Goal: Task Accomplishment & Management: Manage account settings

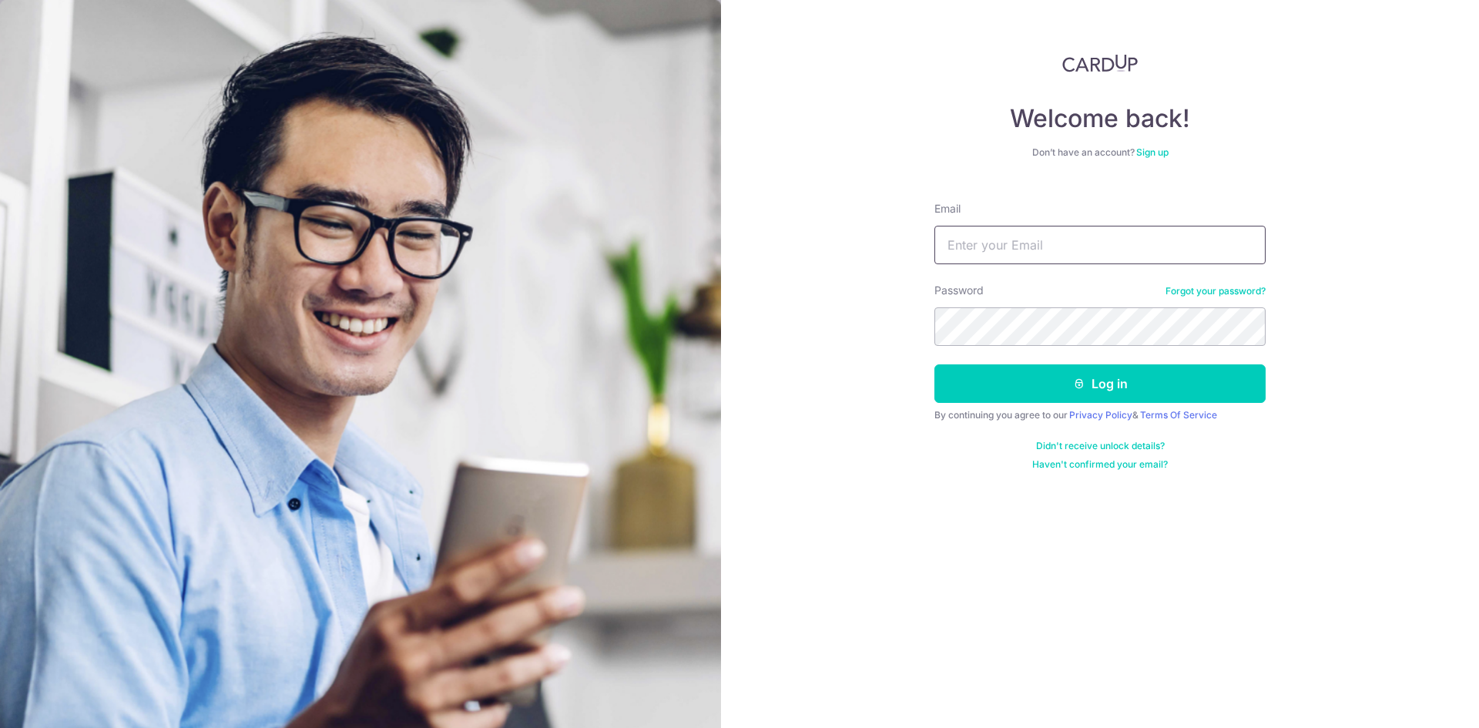
click at [999, 243] on input "Email" at bounding box center [1099, 245] width 331 height 39
type input "[DOMAIN_NAME][EMAIL_ADDRESS][DOMAIN_NAME]"
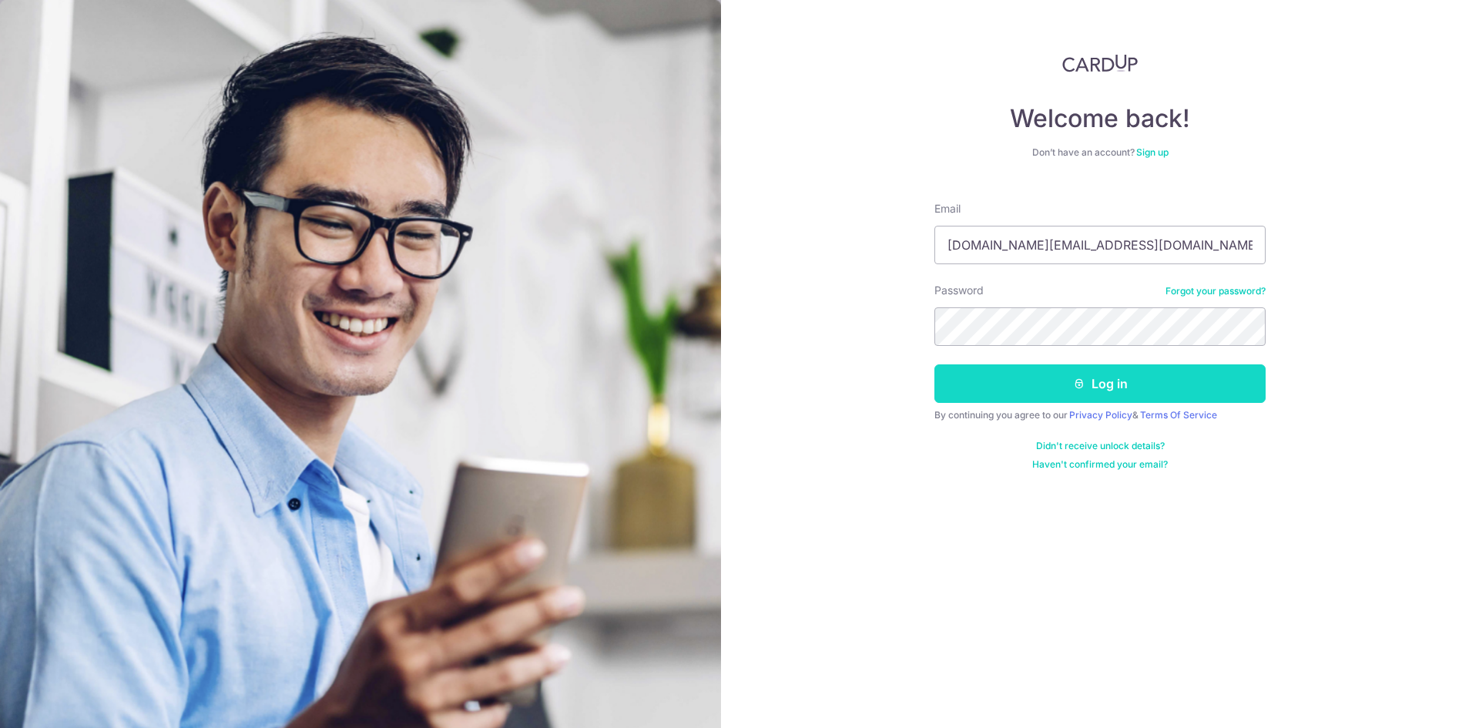
click at [1192, 372] on button "Log in" at bounding box center [1099, 383] width 331 height 39
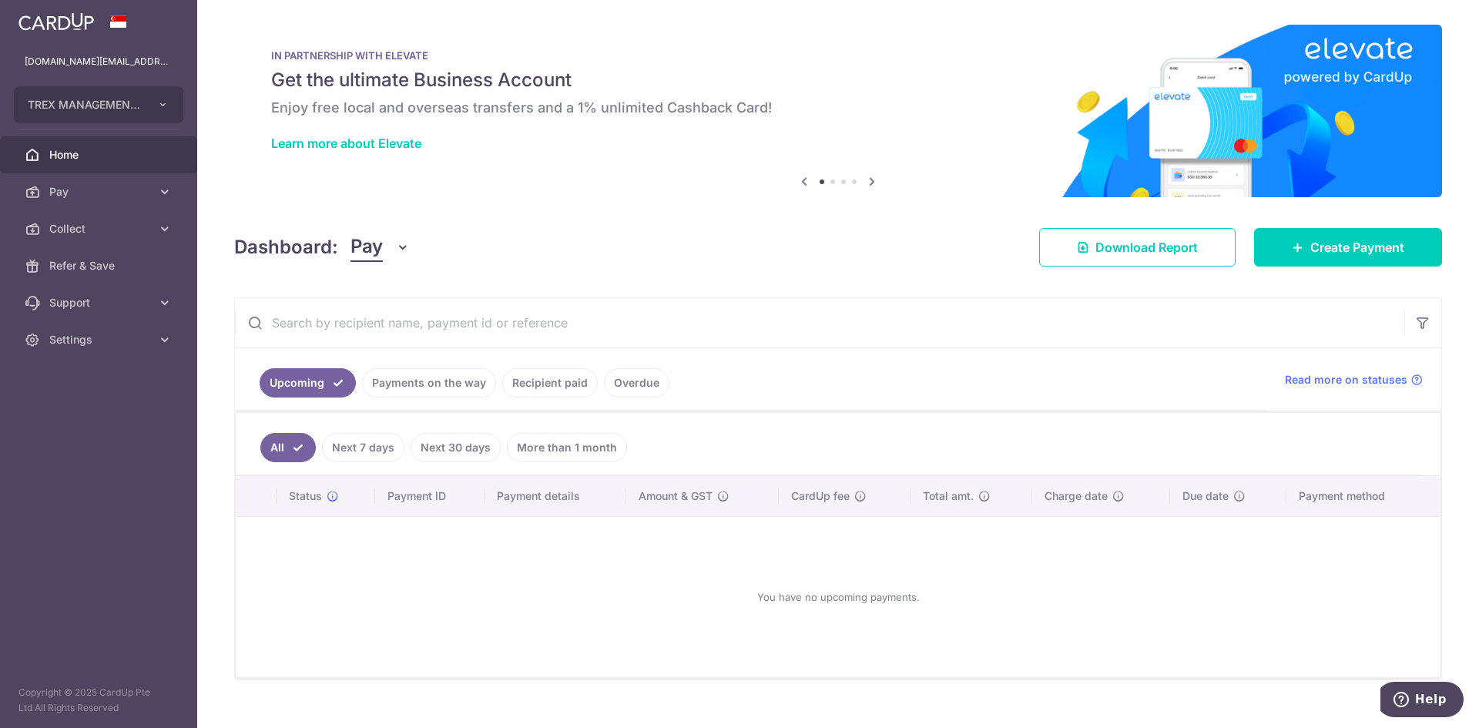
click at [525, 375] on link "Recipient paid" at bounding box center [550, 382] width 96 height 29
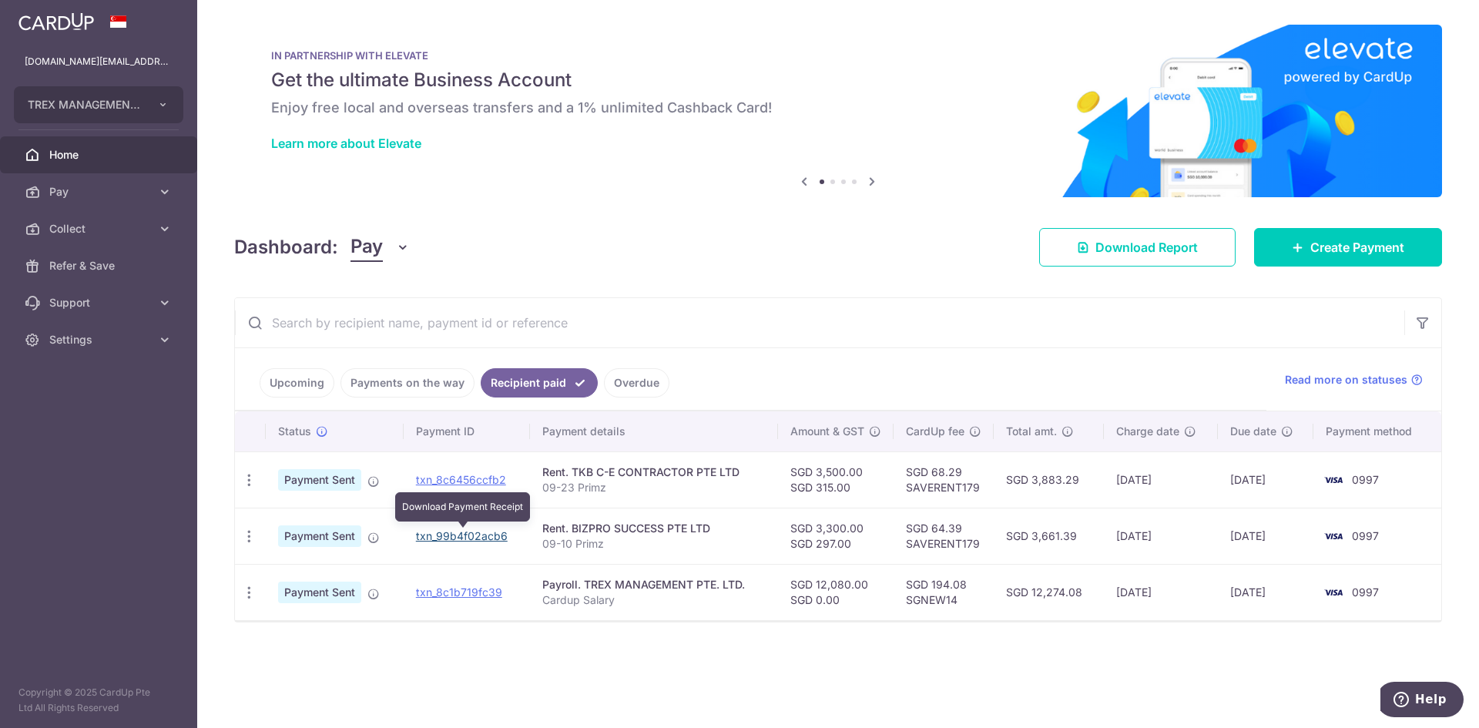
drag, startPoint x: 481, startPoint y: 532, endPoint x: 799, endPoint y: 81, distance: 552.2
click at [481, 532] on link "txn_99b4f02acb6" at bounding box center [462, 535] width 92 height 13
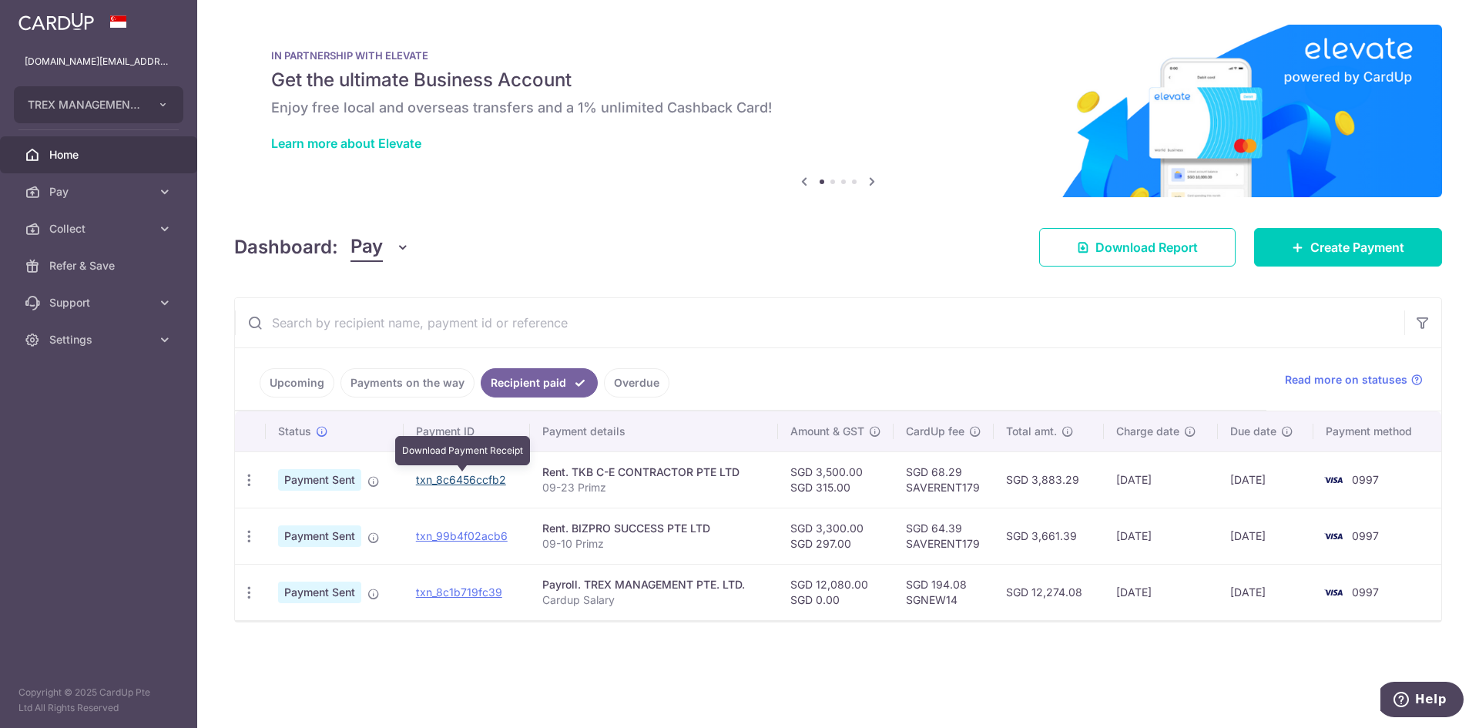
drag, startPoint x: 474, startPoint y: 478, endPoint x: 800, endPoint y: 72, distance: 519.9
click at [474, 478] on link "txn_8c6456ccfb2" at bounding box center [461, 479] width 90 height 13
